Goal: Check status: Check status

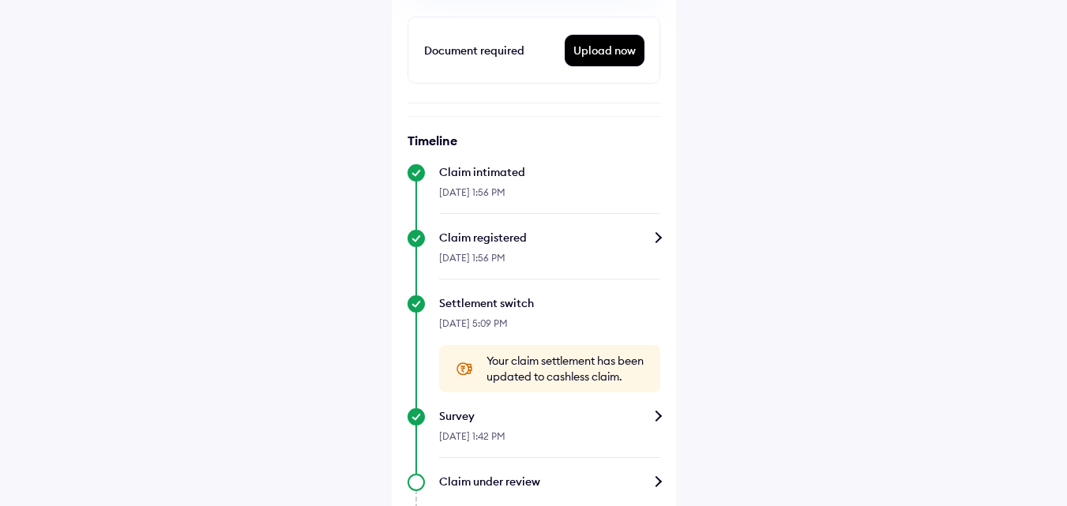
scroll to position [474, 0]
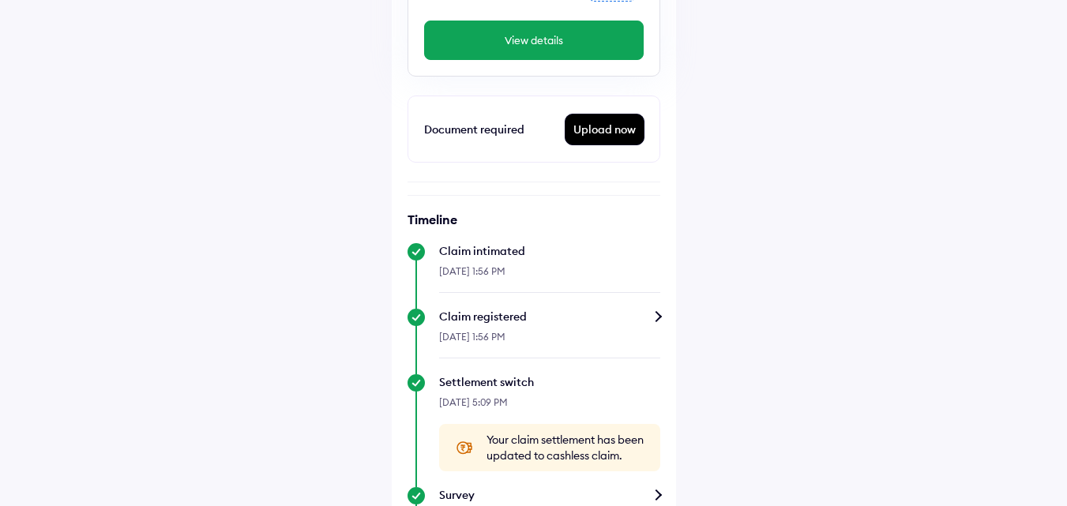
click at [604, 124] on div "Upload now" at bounding box center [605, 130] width 78 height 30
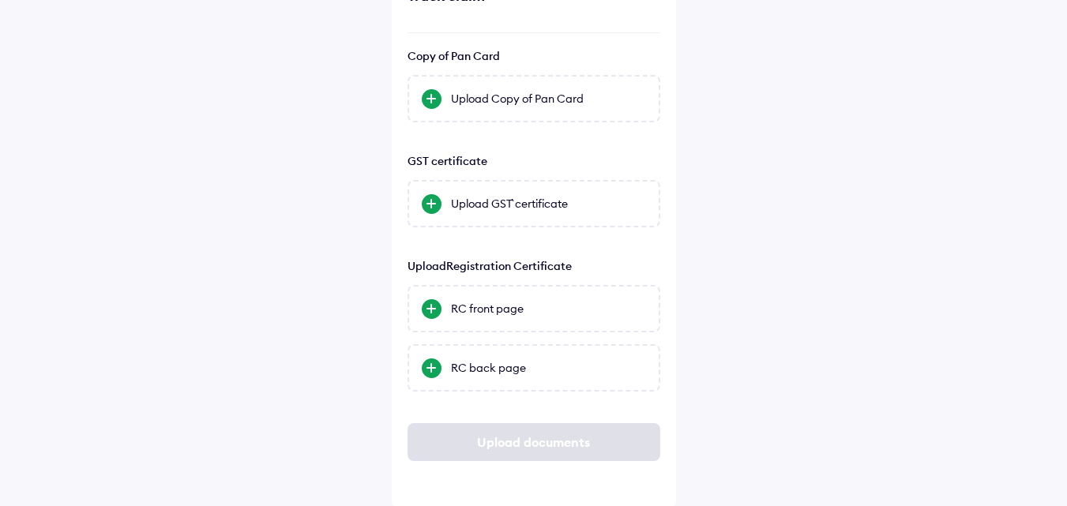
scroll to position [106, 0]
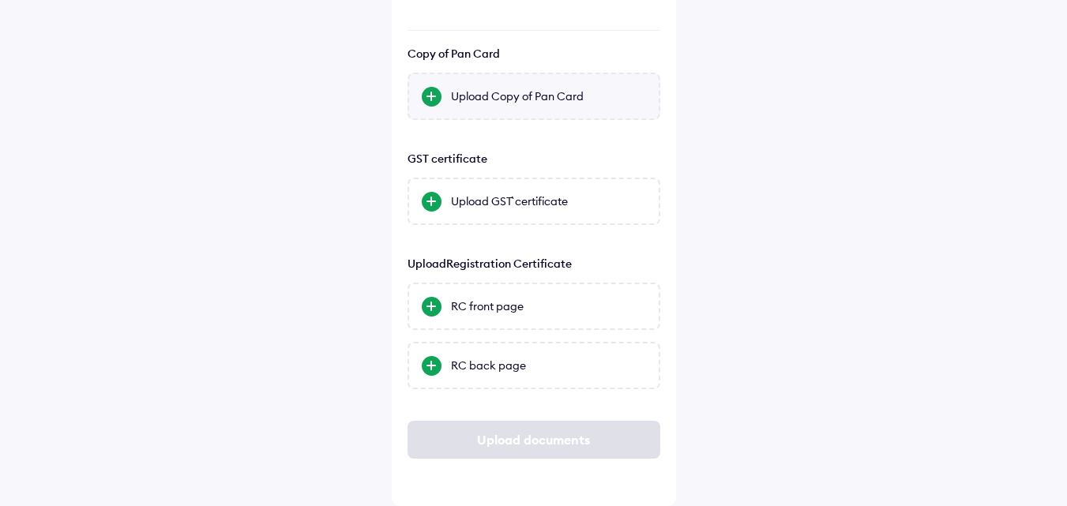
click at [515, 105] on div "Upload Copy of Pan Card" at bounding box center [534, 96] width 253 height 47
click at [0, 0] on input "Upload Copy of Pan Card" at bounding box center [0, 0] width 0 height 0
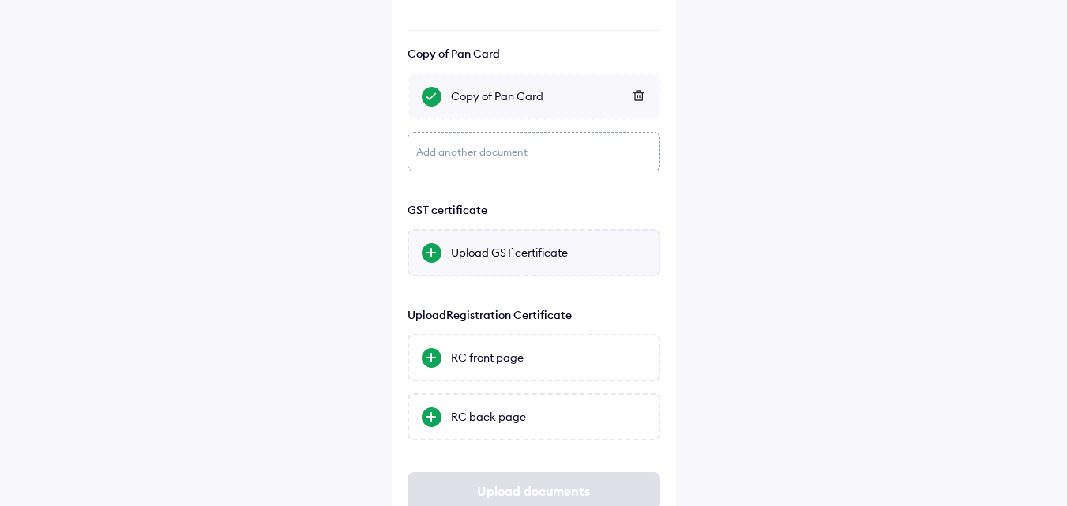
click at [488, 269] on div "Upload GST` certificate" at bounding box center [534, 252] width 253 height 47
click at [0, 0] on input "Upload GST` certificate" at bounding box center [0, 0] width 0 height 0
click at [216, 55] on div "Help Track claim Info Copy of Pan Card Copy of Pan Card Add another document GS…" at bounding box center [533, 226] width 1067 height 664
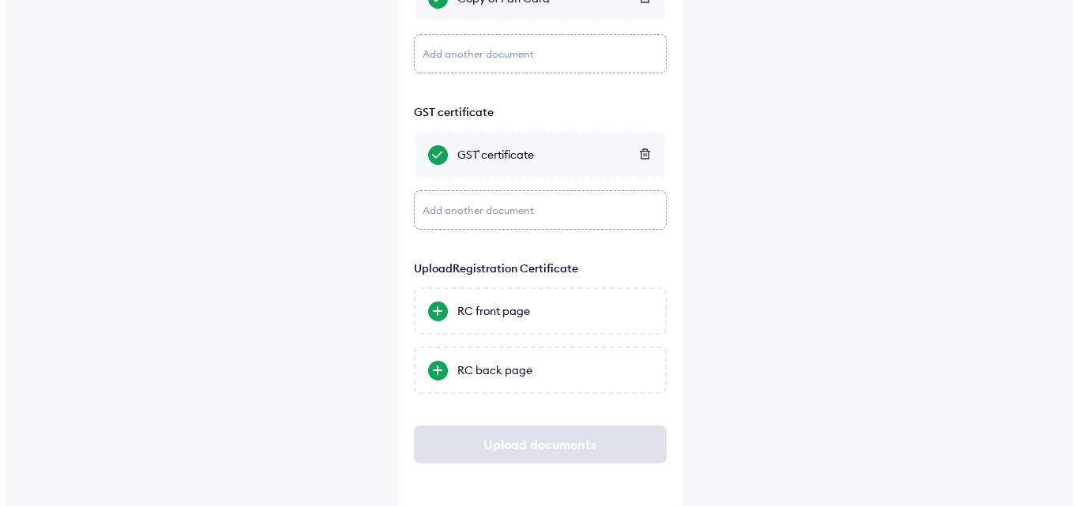
scroll to position [209, 0]
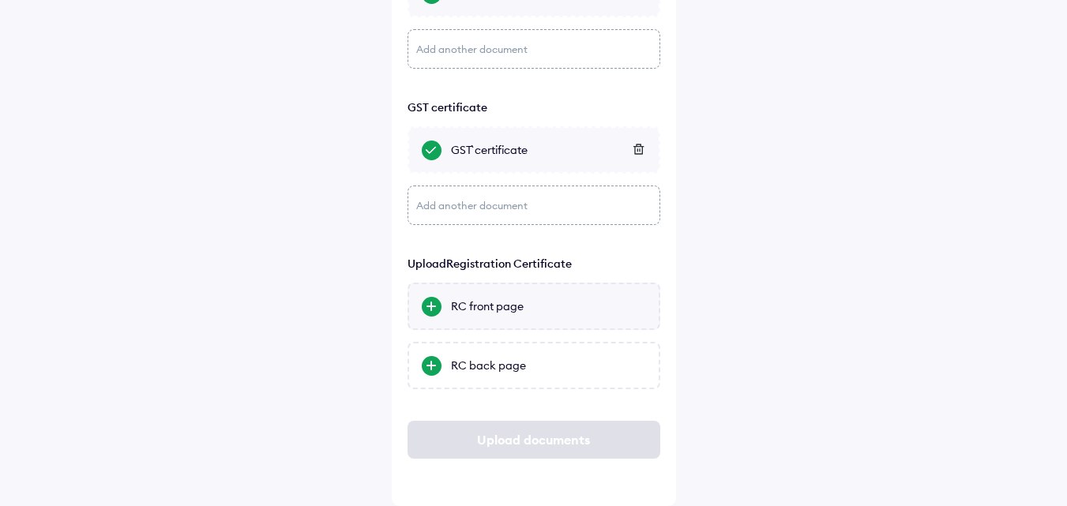
click at [555, 306] on div "RC front page" at bounding box center [548, 307] width 195 height 16
click at [0, 0] on input "RC front page" at bounding box center [0, 0] width 0 height 0
click at [548, 316] on div "RC front page" at bounding box center [534, 306] width 253 height 47
click at [0, 0] on input "RC front page" at bounding box center [0, 0] width 0 height 0
click at [556, 374] on div "RC back page" at bounding box center [534, 365] width 253 height 47
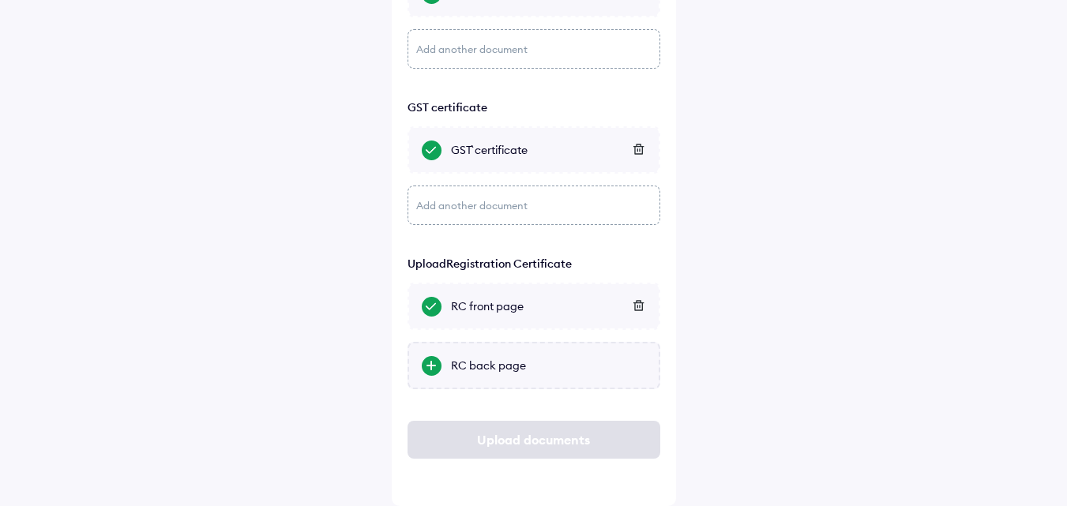
click at [0, 0] on input "RC back page" at bounding box center [0, 0] width 0 height 0
click at [272, 59] on div "Help Track claim Info Copy of Pan Card Copy of Pan Card Add another document GS…" at bounding box center [533, 148] width 1067 height 715
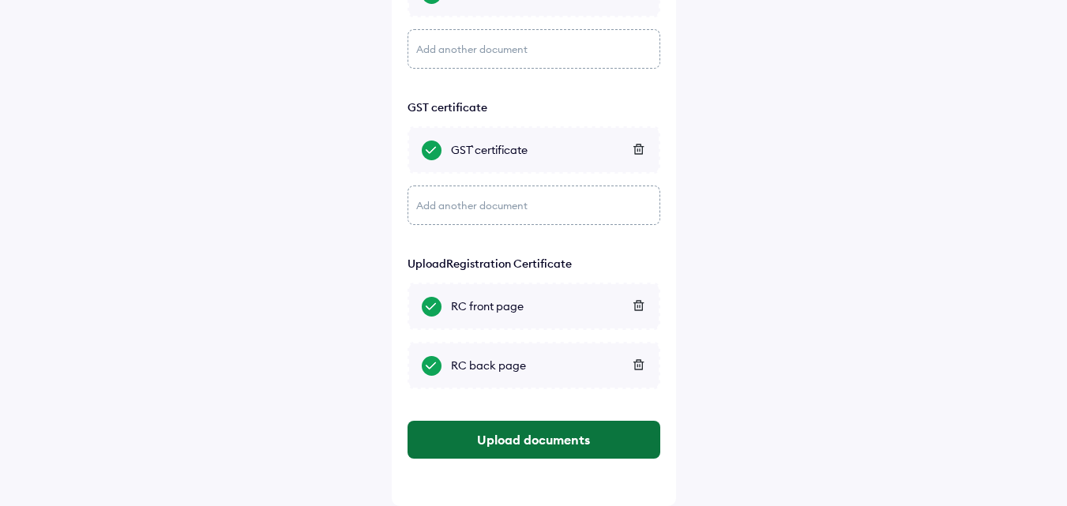
click at [562, 442] on button "Upload documents" at bounding box center [534, 440] width 253 height 38
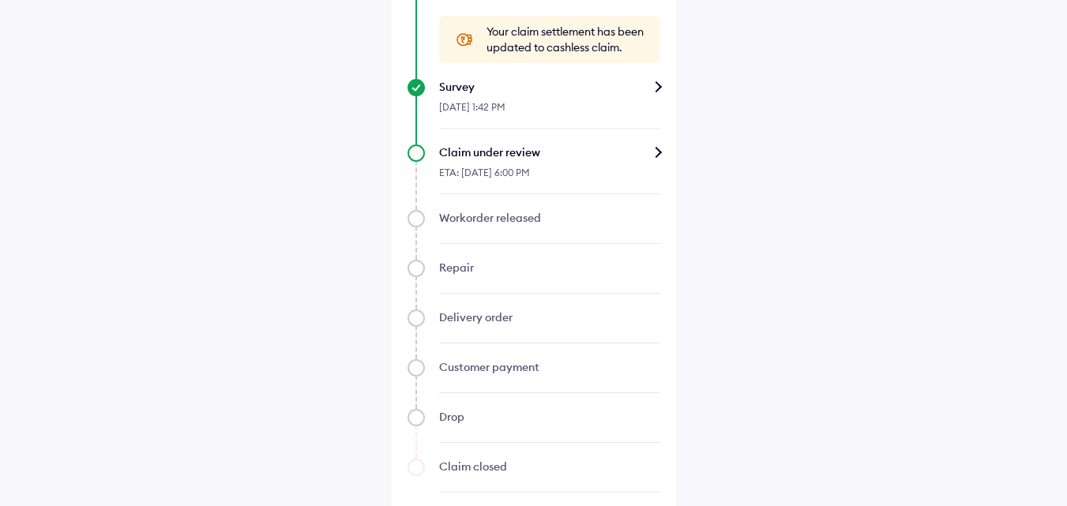
scroll to position [824, 0]
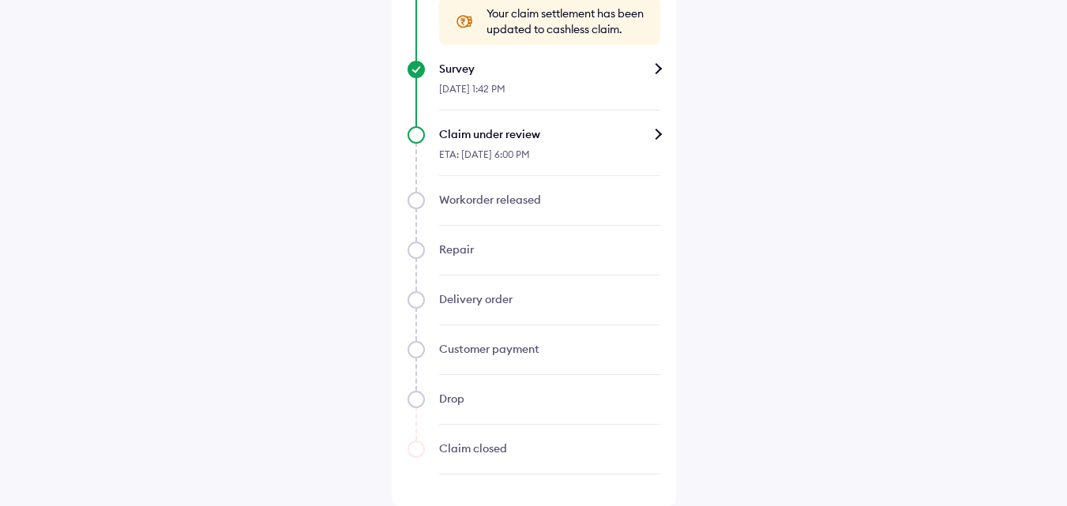
click at [597, 149] on div "ETA: [DATE] 6:00 PM" at bounding box center [549, 159] width 221 height 34
click at [660, 130] on div "Claim under review" at bounding box center [549, 134] width 221 height 16
